Goal: Find specific page/section: Find specific page/section

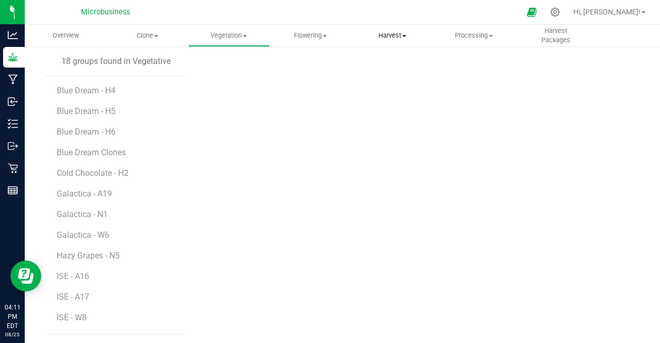
click at [395, 36] on span "Harvest" at bounding box center [392, 35] width 80 height 9
click at [381, 58] on span "Harvests" at bounding box center [379, 62] width 57 height 9
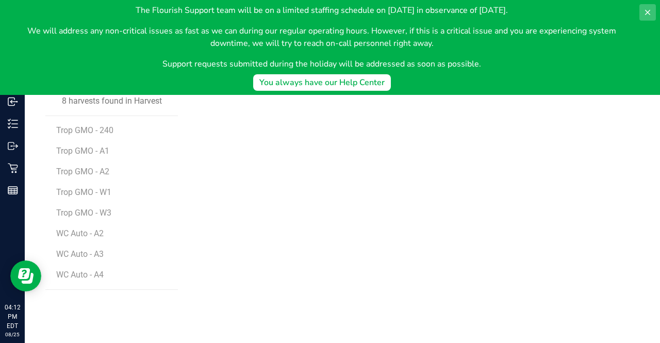
click at [646, 12] on icon at bounding box center [647, 12] width 8 height 8
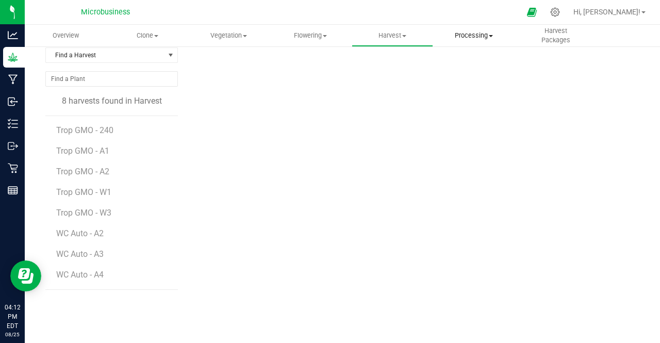
click at [496, 34] on span "Processing" at bounding box center [473, 35] width 80 height 9
click at [462, 75] on span "Processing harvests" at bounding box center [480, 74] width 95 height 9
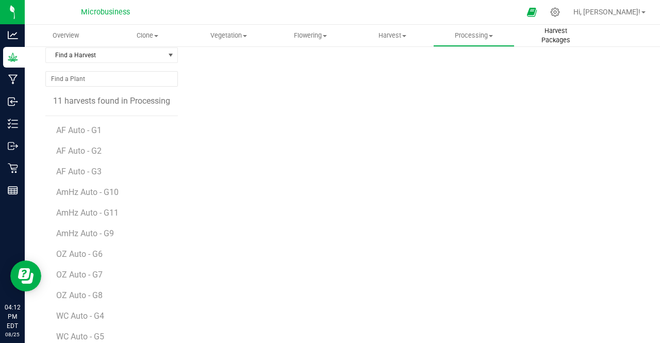
click at [540, 36] on span "Harvest Packages" at bounding box center [555, 35] width 80 height 19
